Goal: Download file/media

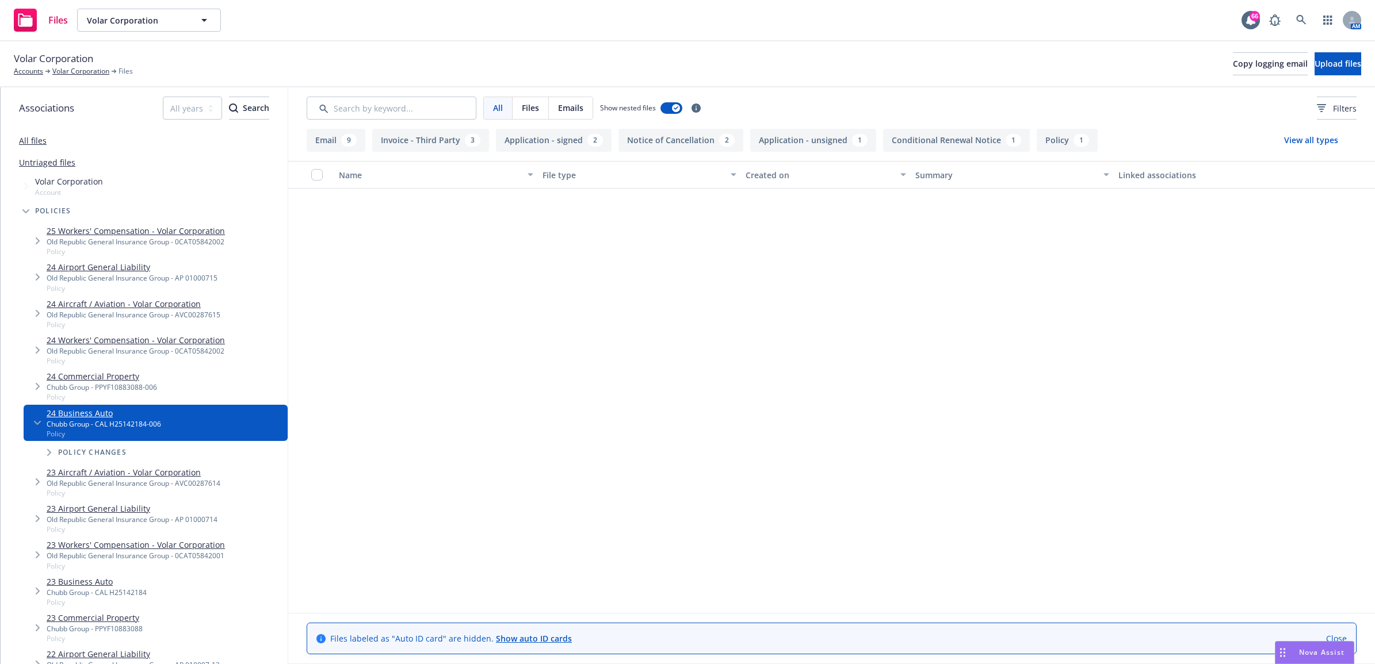
scroll to position [545, 0]
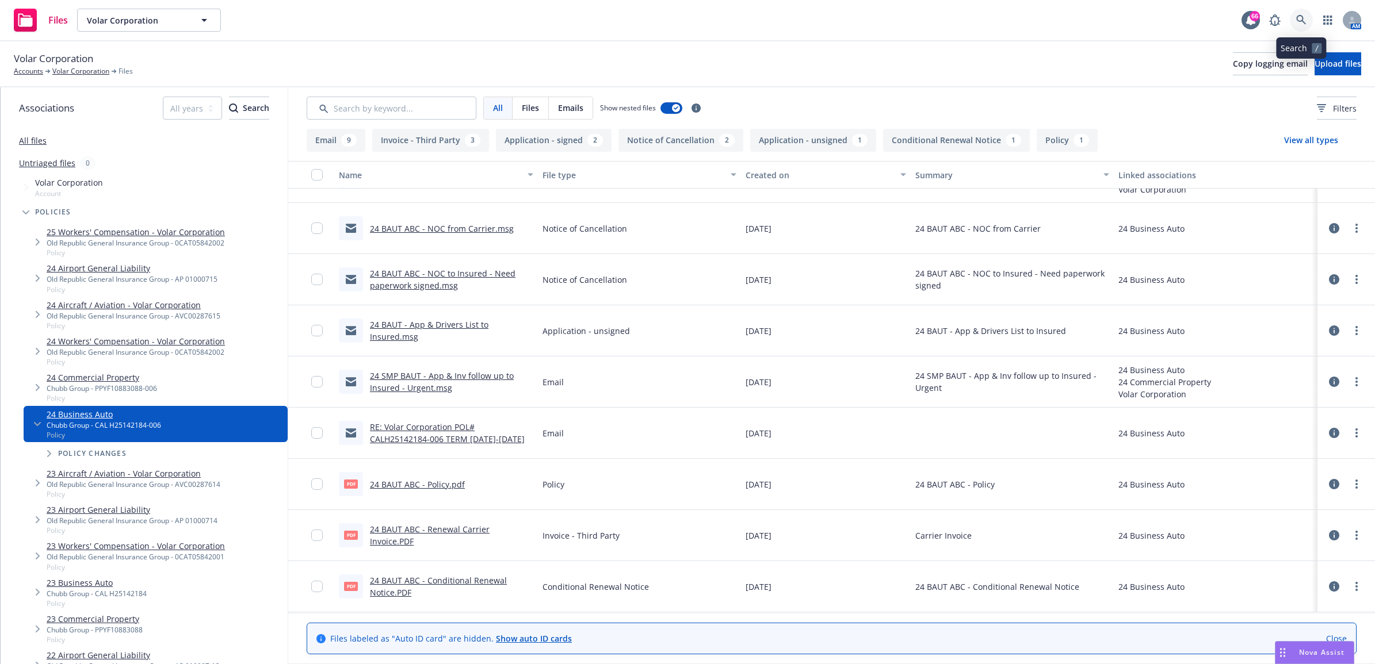
click at [1304, 12] on link at bounding box center [1301, 20] width 23 height 23
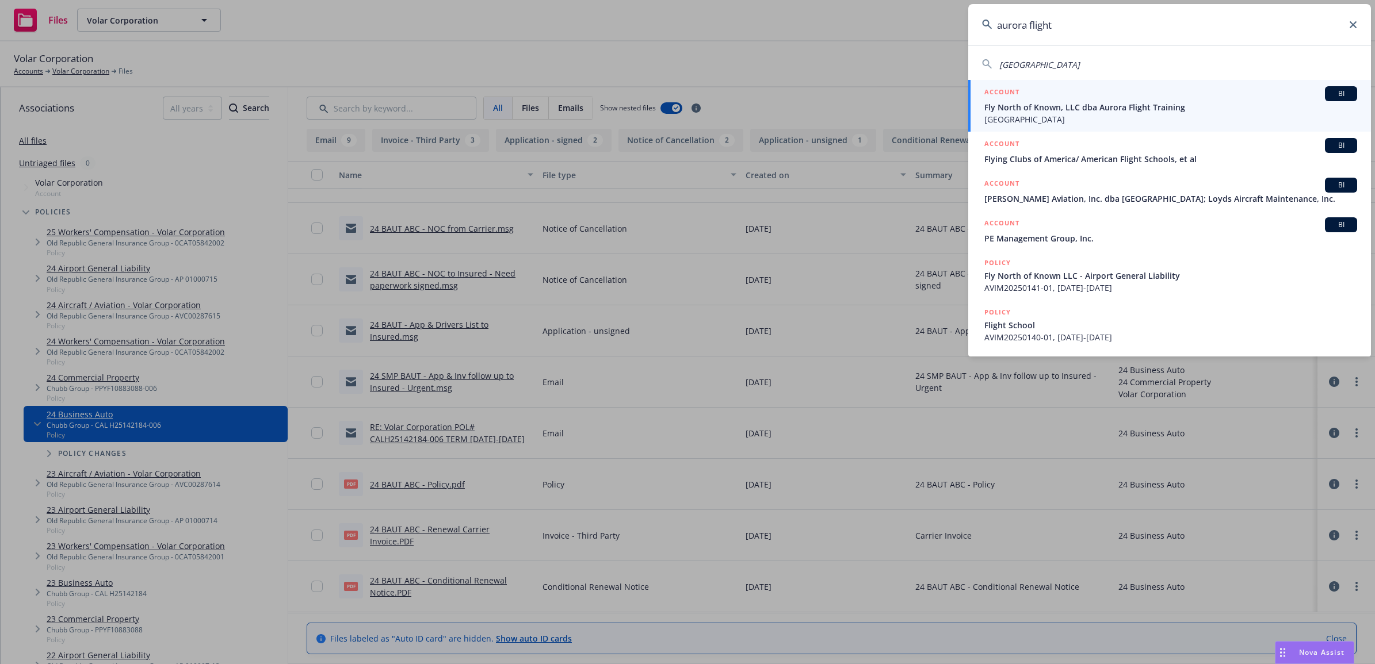
drag, startPoint x: 1100, startPoint y: 24, endPoint x: 893, endPoint y: 21, distance: 207.1
click at [893, 21] on div "aurora flight Aurora Flight Academy ACCOUNT BI Fly North of Known, LLC dba Auro…" at bounding box center [687, 332] width 1375 height 664
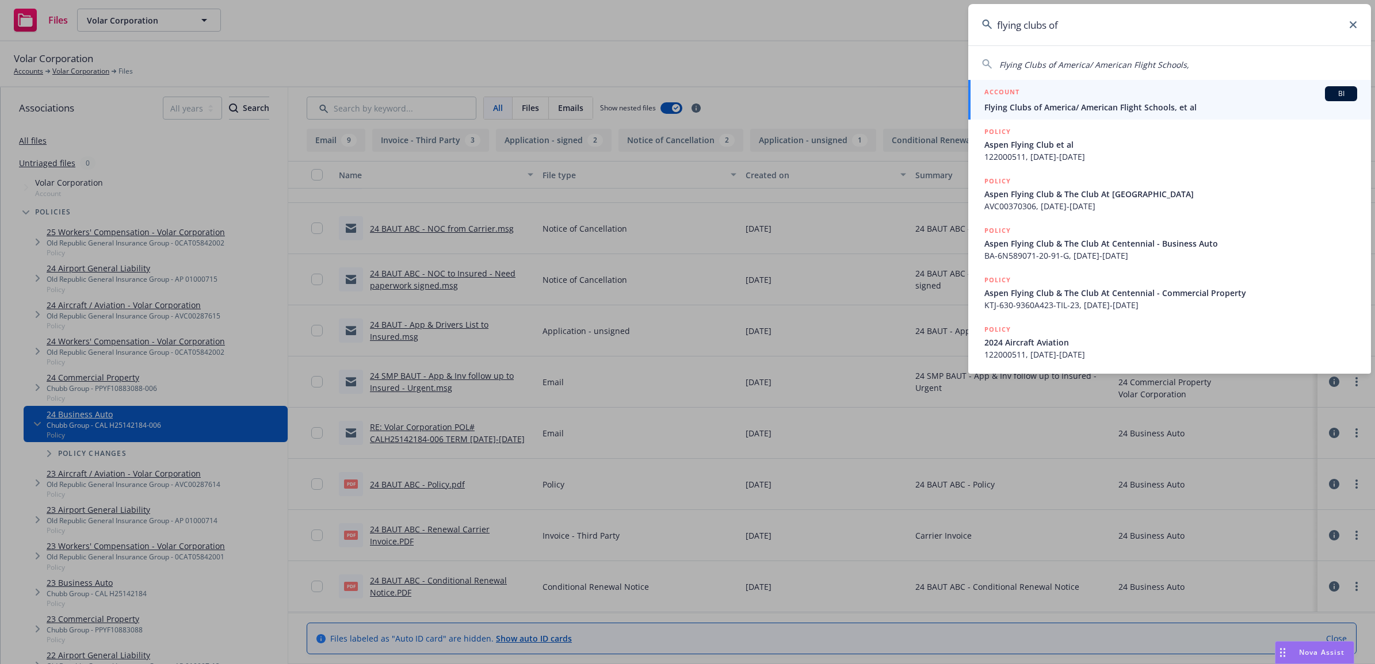
type input "flying clubs of"
click at [1140, 95] on div "ACCOUNT BI" at bounding box center [1170, 93] width 373 height 15
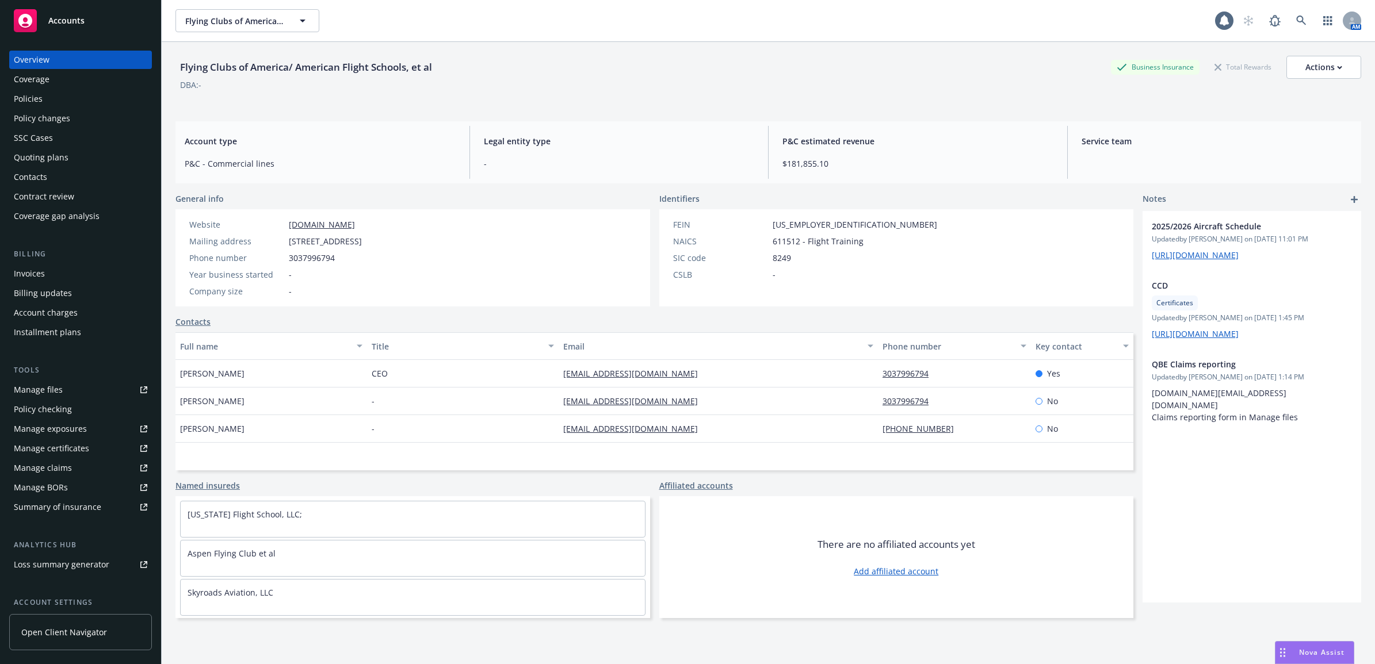
click at [74, 101] on div "Policies" at bounding box center [80, 99] width 133 height 18
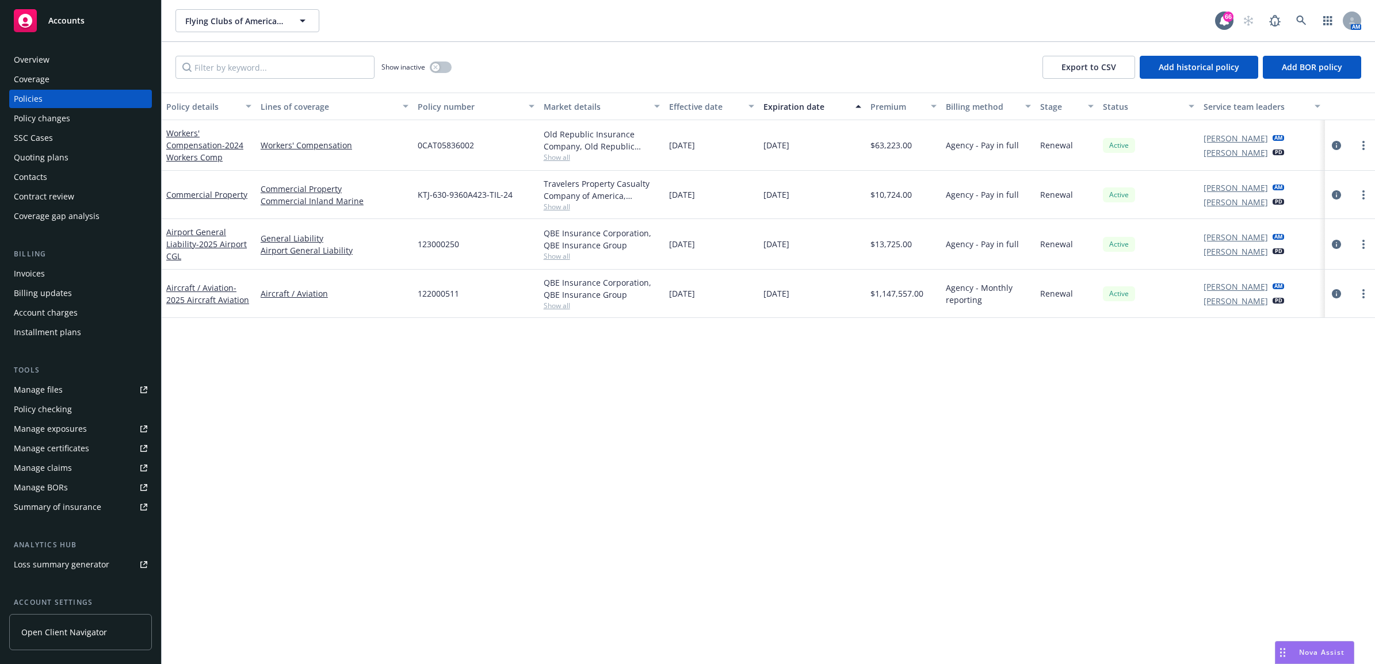
click at [67, 58] on div "Overview" at bounding box center [80, 60] width 133 height 18
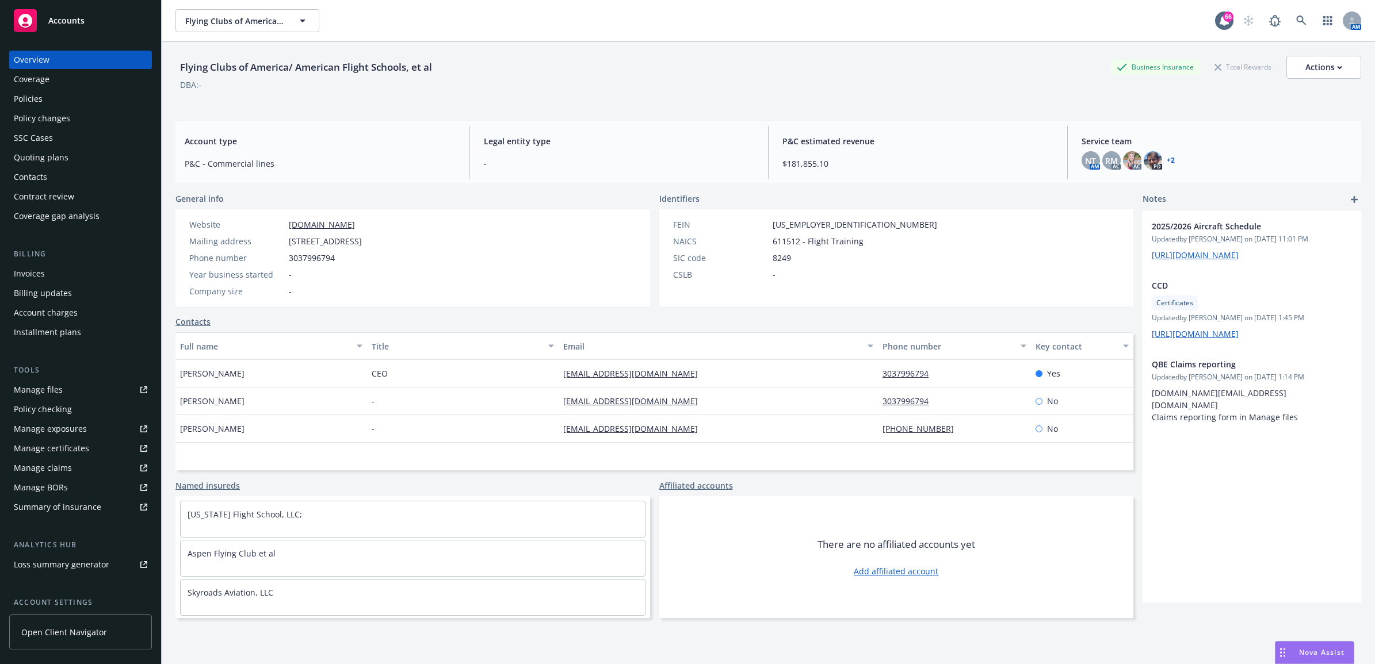
click at [17, 98] on div "Policies" at bounding box center [28, 99] width 29 height 18
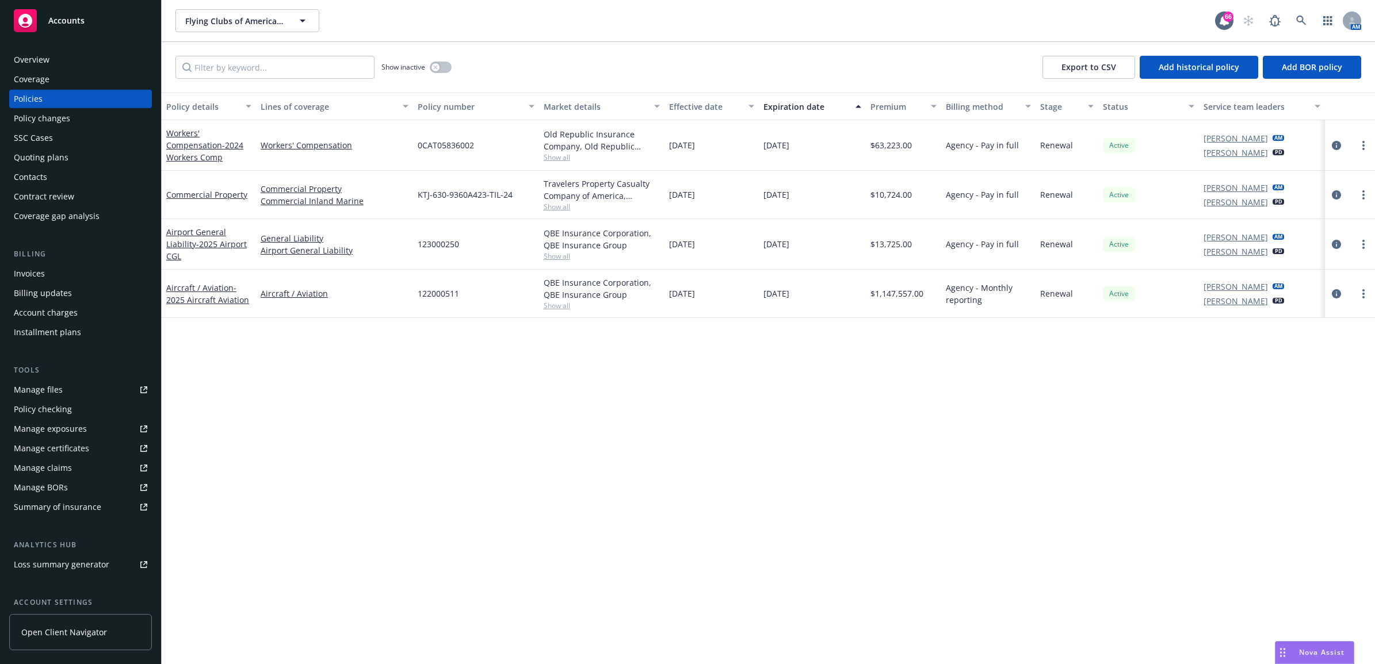
click at [29, 58] on div "Overview" at bounding box center [32, 60] width 36 height 18
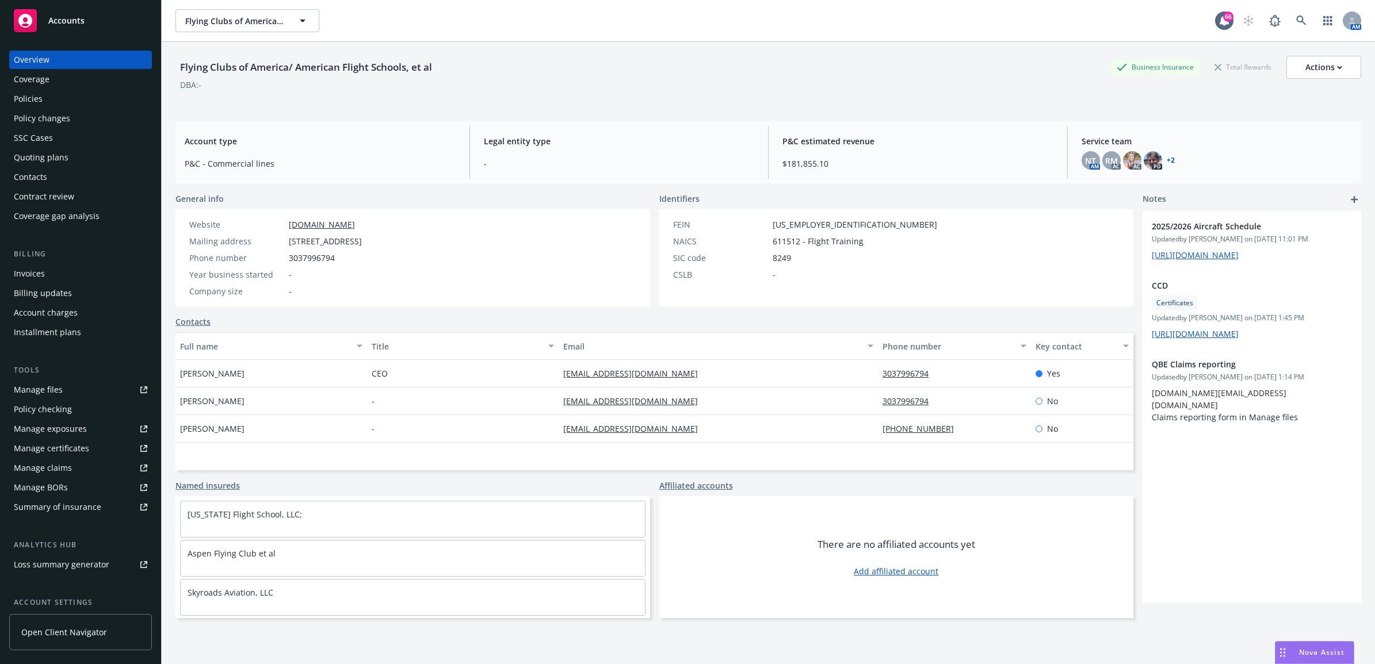
click at [87, 102] on div "Policies" at bounding box center [80, 99] width 133 height 18
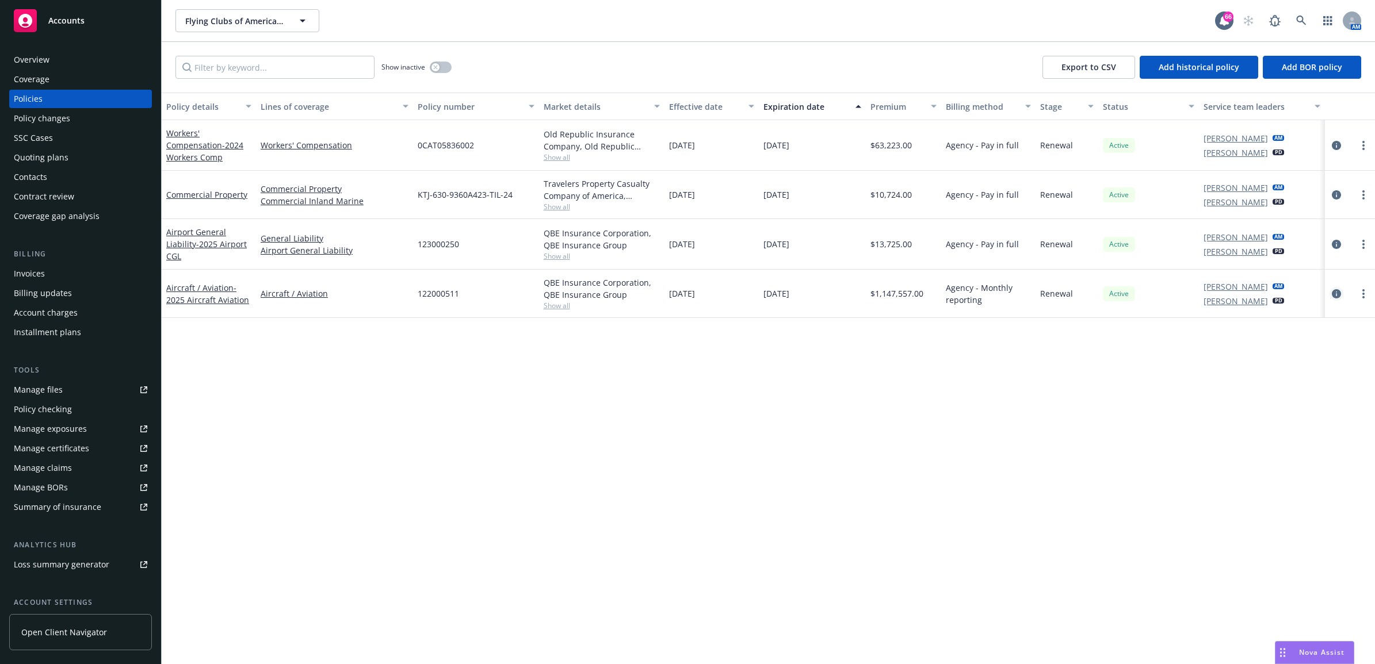
click at [1340, 294] on icon "circleInformation" at bounding box center [1336, 293] width 9 height 9
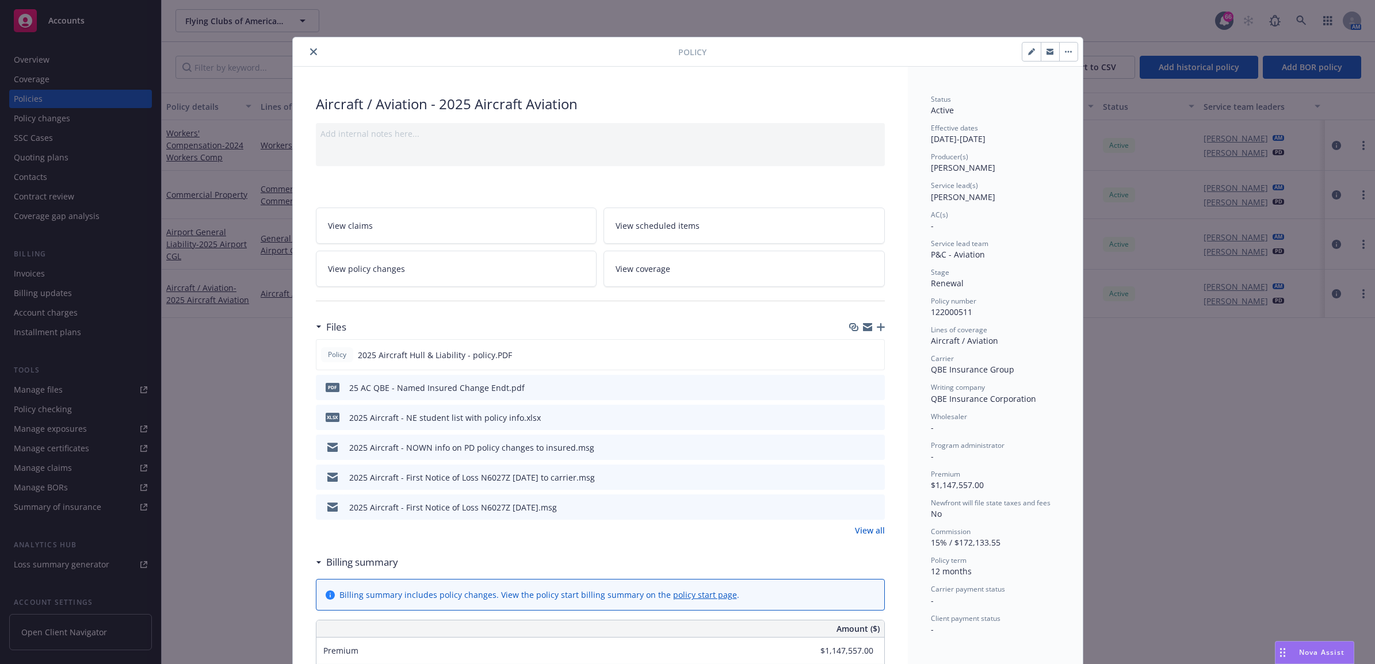
drag, startPoint x: 861, startPoint y: 537, endPoint x: 867, endPoint y: 537, distance: 6.3
click at [861, 537] on link "View all" at bounding box center [870, 531] width 30 height 12
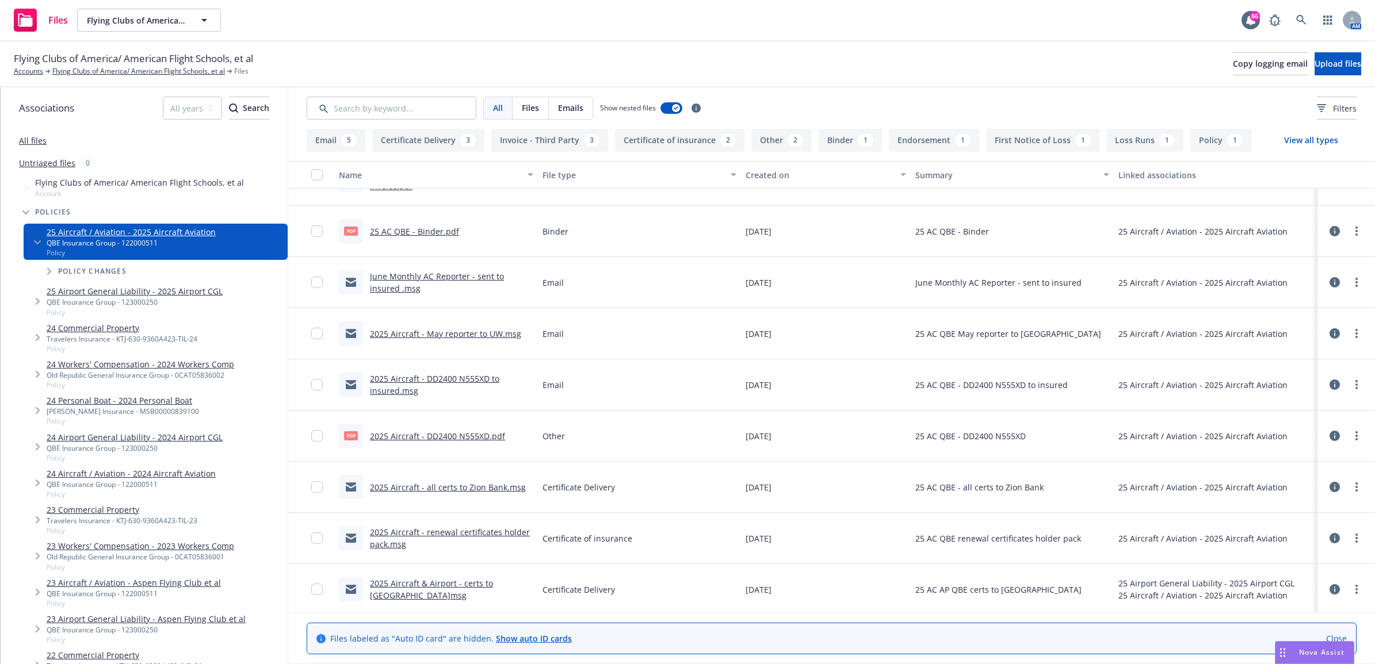
scroll to position [595, 0]
click at [492, 527] on link "2025 Aircraft - renewal certificates holder pack.msg" at bounding box center [450, 535] width 160 height 23
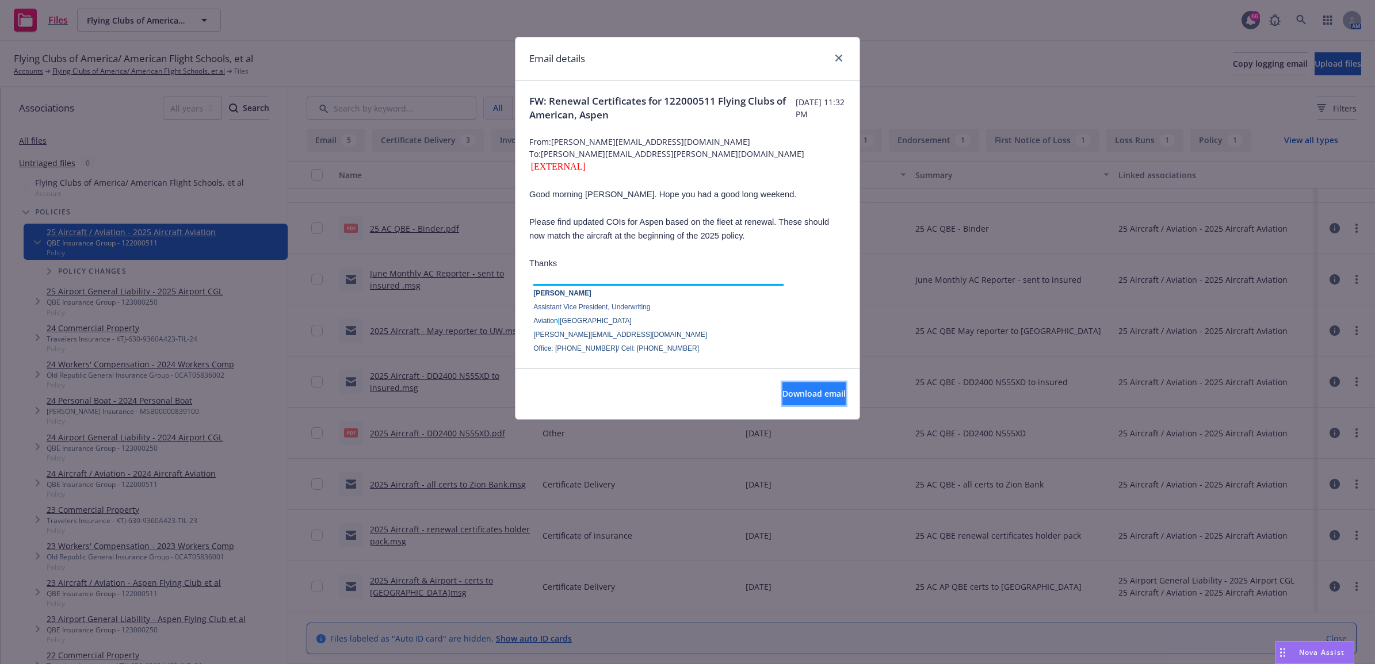
click at [782, 394] on span "Download email" at bounding box center [813, 393] width 63 height 11
